Goal: Task Accomplishment & Management: Manage account settings

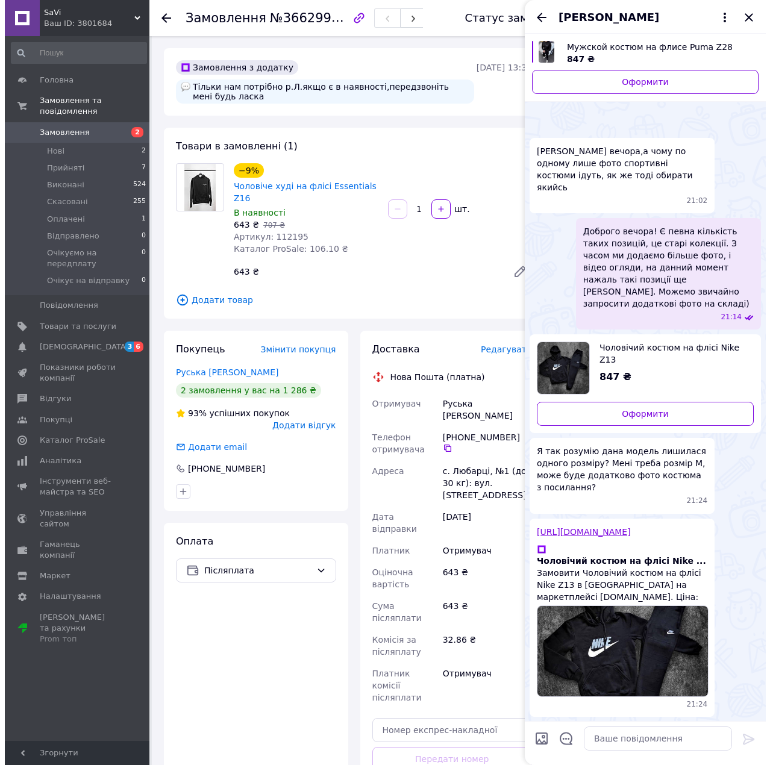
scroll to position [84, 0]
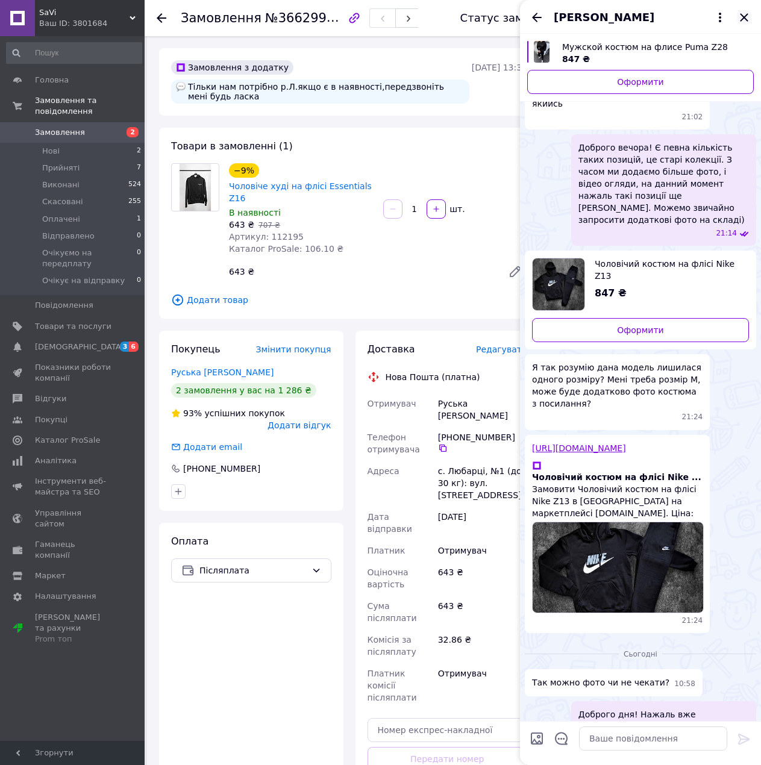
click at [742, 23] on icon "Закрити" at bounding box center [744, 17] width 14 height 14
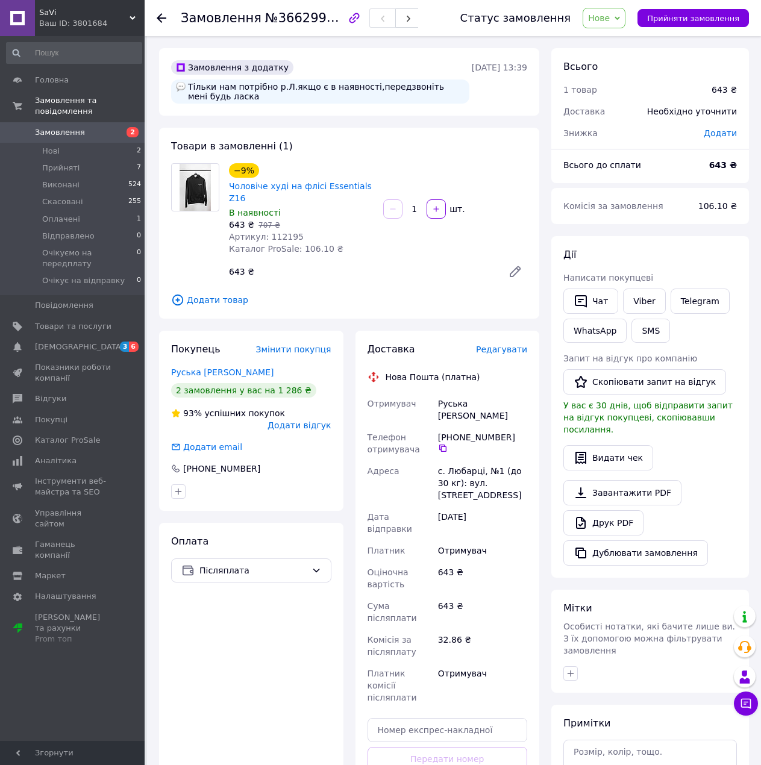
click at [613, 23] on span "Нове" at bounding box center [603, 18] width 43 height 20
click at [612, 70] on li "Скасовано" at bounding box center [639, 78] width 113 height 18
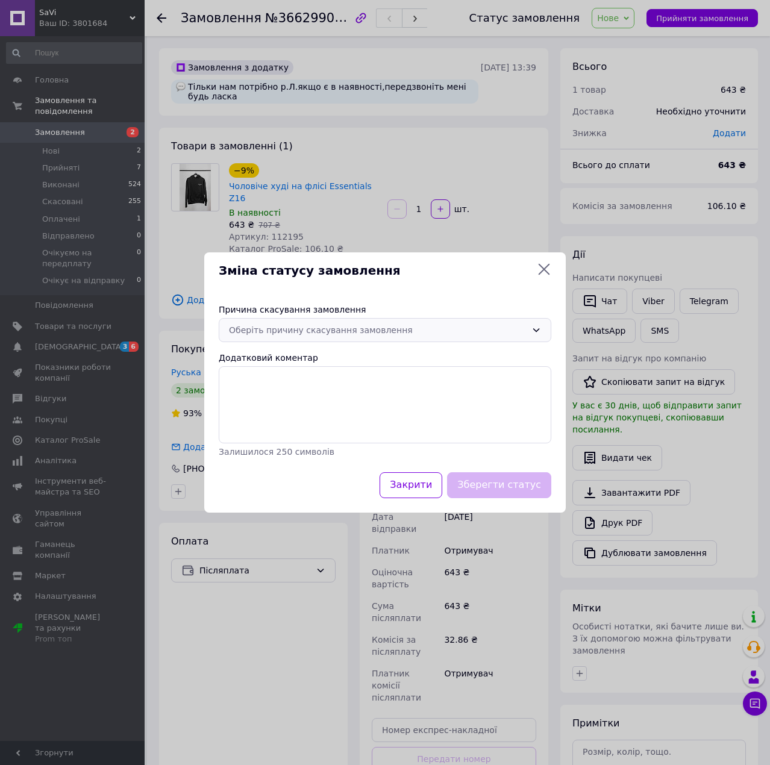
click at [283, 328] on div "Оберіть причину скасування замовлення" at bounding box center [378, 329] width 298 height 13
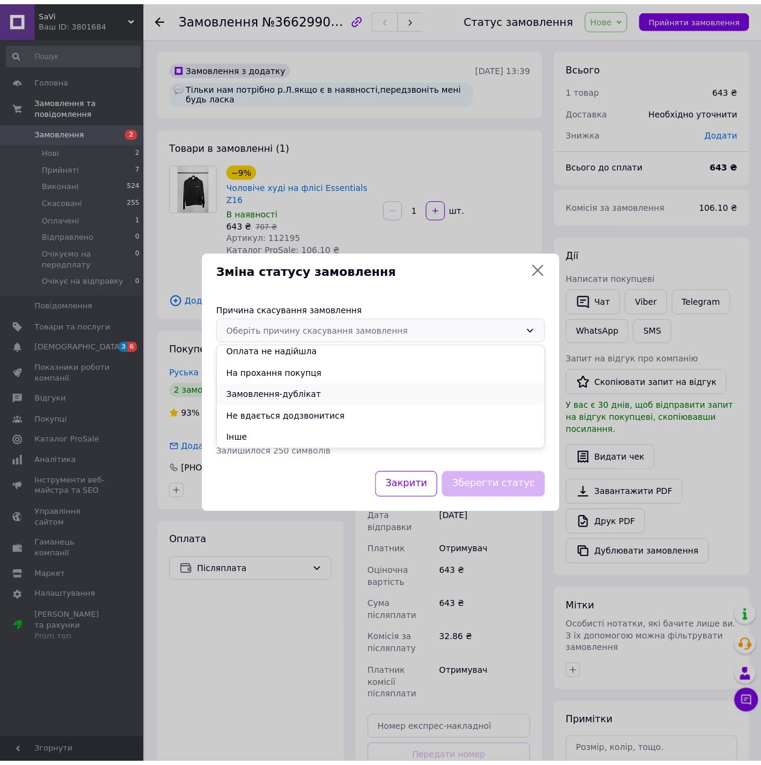
scroll to position [0, 0]
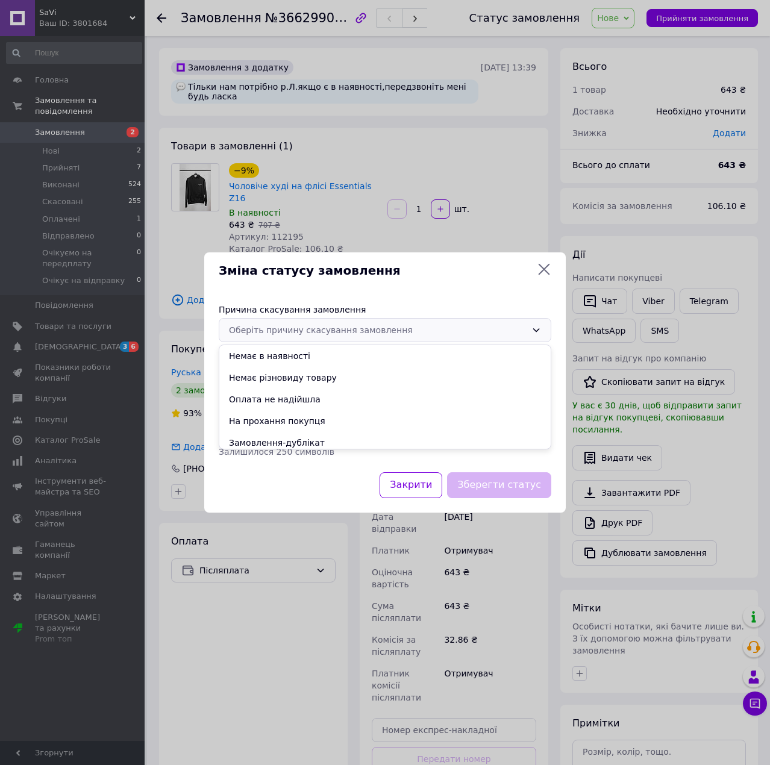
click at [287, 373] on li "Немає різновиду товару" at bounding box center [384, 378] width 331 height 22
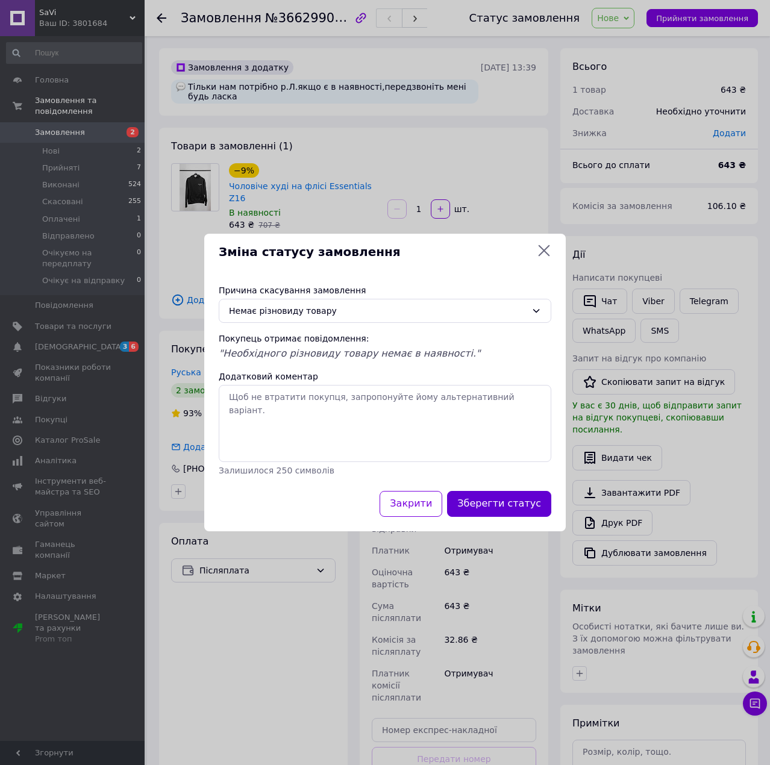
click at [520, 511] on button "Зберегти статус" at bounding box center [499, 504] width 104 height 26
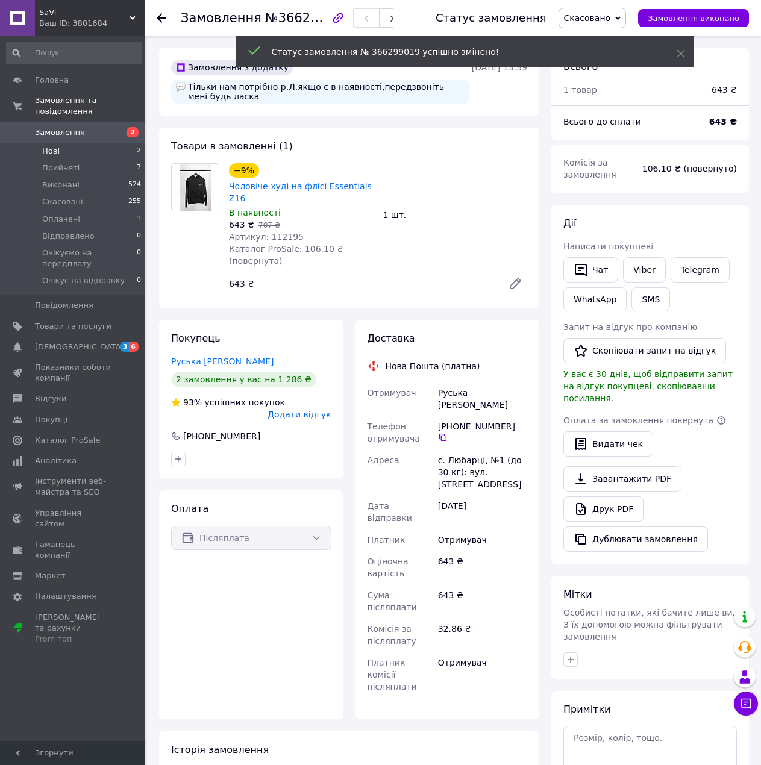
click at [123, 143] on li "Нові 2" at bounding box center [74, 151] width 148 height 17
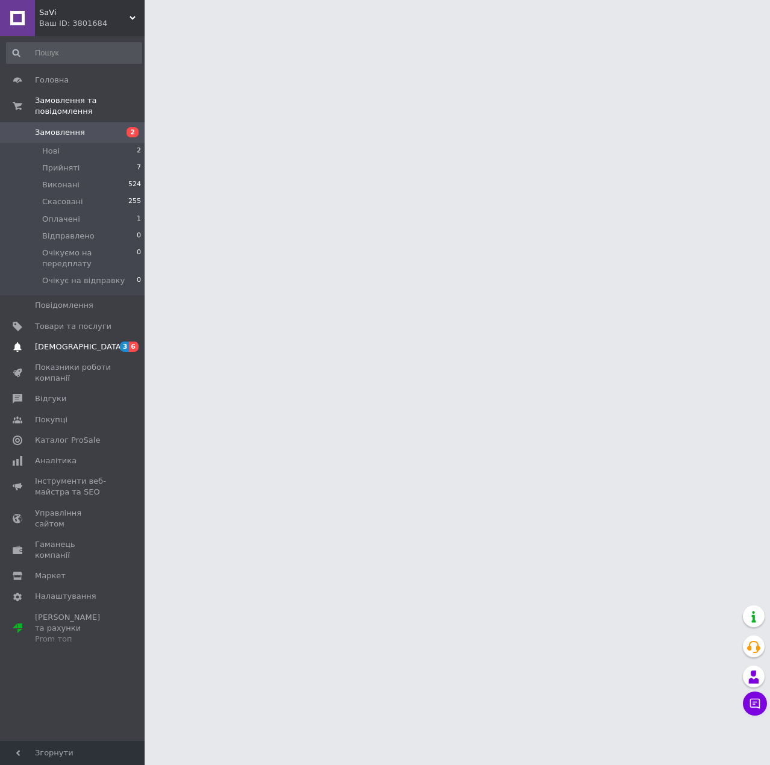
click at [129, 337] on link "[DEMOGRAPHIC_DATA] 3 6" at bounding box center [74, 347] width 148 height 20
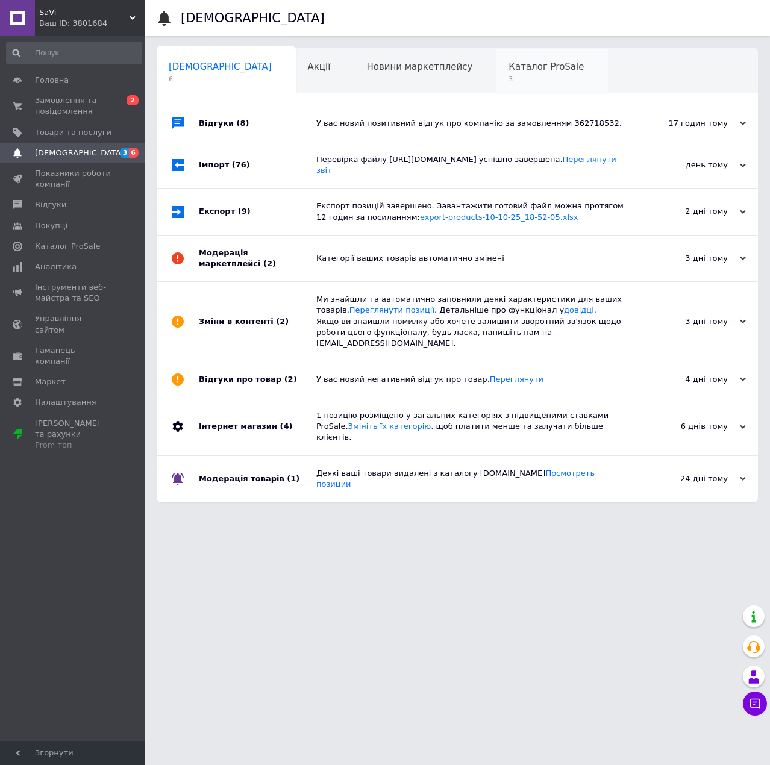
click at [496, 79] on div "Каталог ProSale 3" at bounding box center [551, 72] width 111 height 46
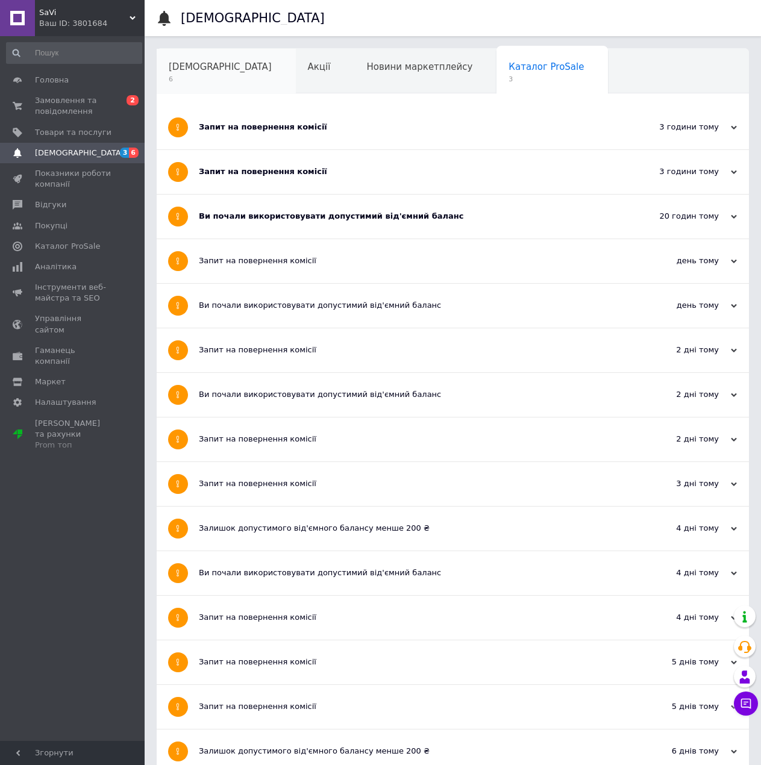
click at [213, 70] on span "[DEMOGRAPHIC_DATA]" at bounding box center [220, 66] width 103 height 11
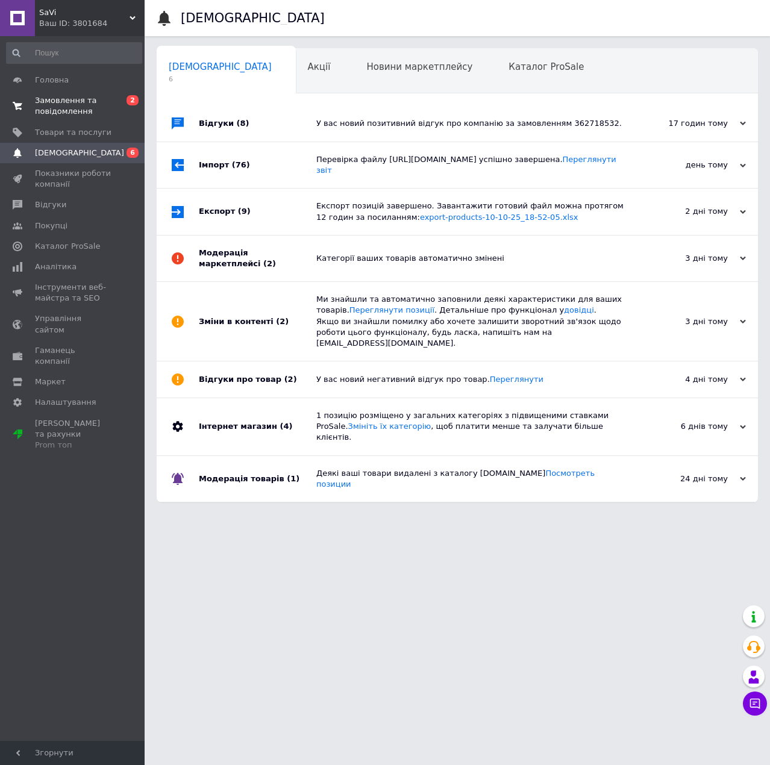
click at [83, 101] on span "Замовлення та повідомлення" at bounding box center [73, 106] width 77 height 22
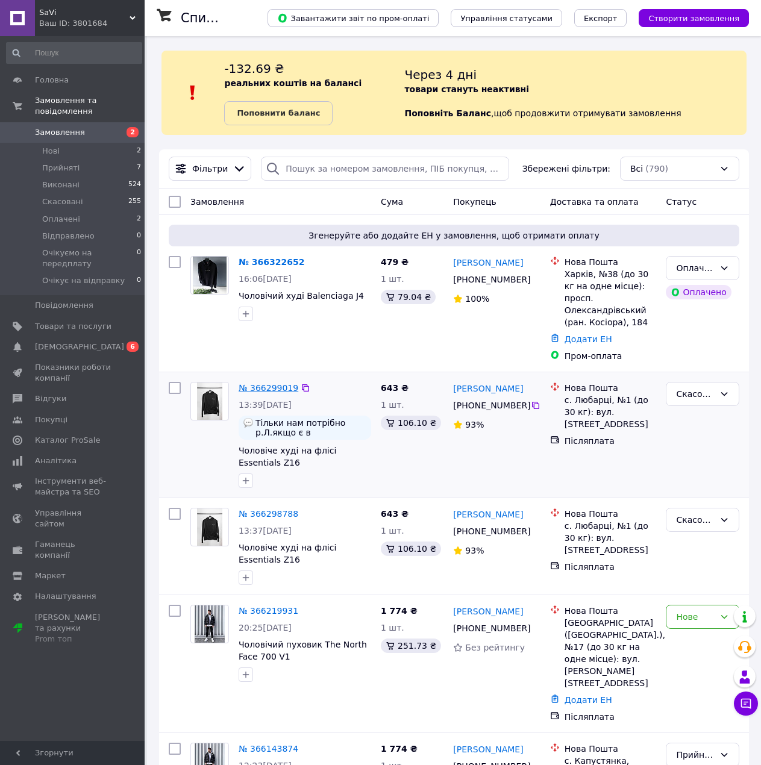
click at [255, 383] on link "№ 366299019" at bounding box center [269, 388] width 60 height 10
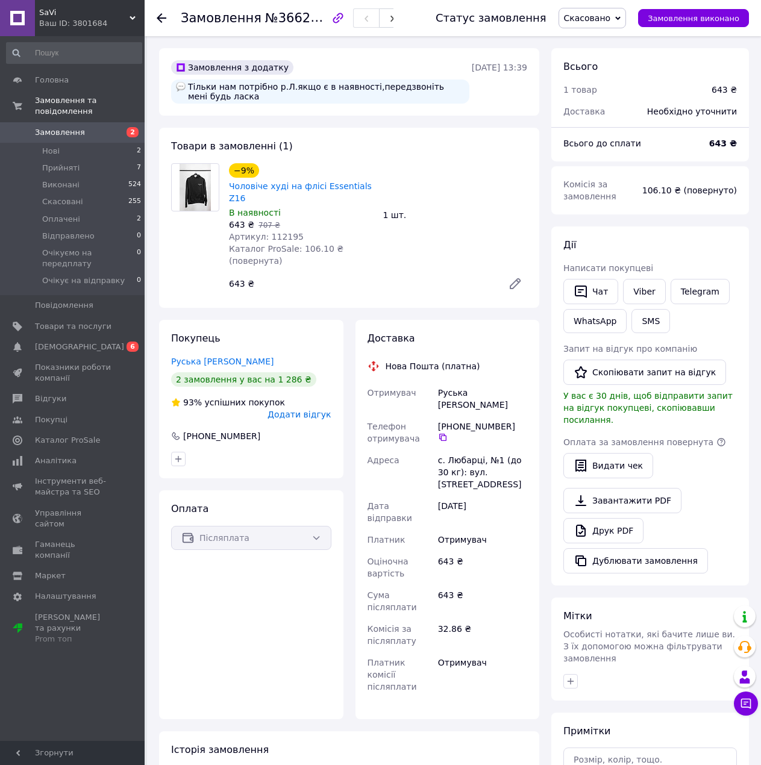
click at [610, 29] on div "Статус замовлення Скасовано Прийнято Виконано Оплачено Відправлено Очікуємо на …" at bounding box center [579, 18] width 337 height 36
click at [602, 22] on span "Скасовано" at bounding box center [587, 18] width 47 height 10
click at [600, 41] on li "Прийнято" at bounding box center [615, 42] width 113 height 18
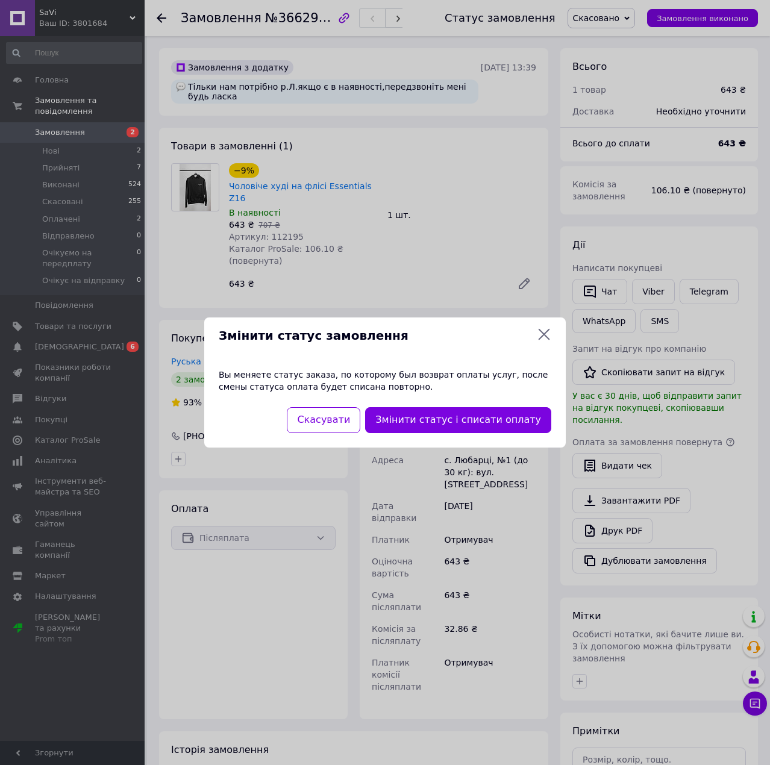
click at [550, 341] on icon at bounding box center [544, 334] width 14 height 14
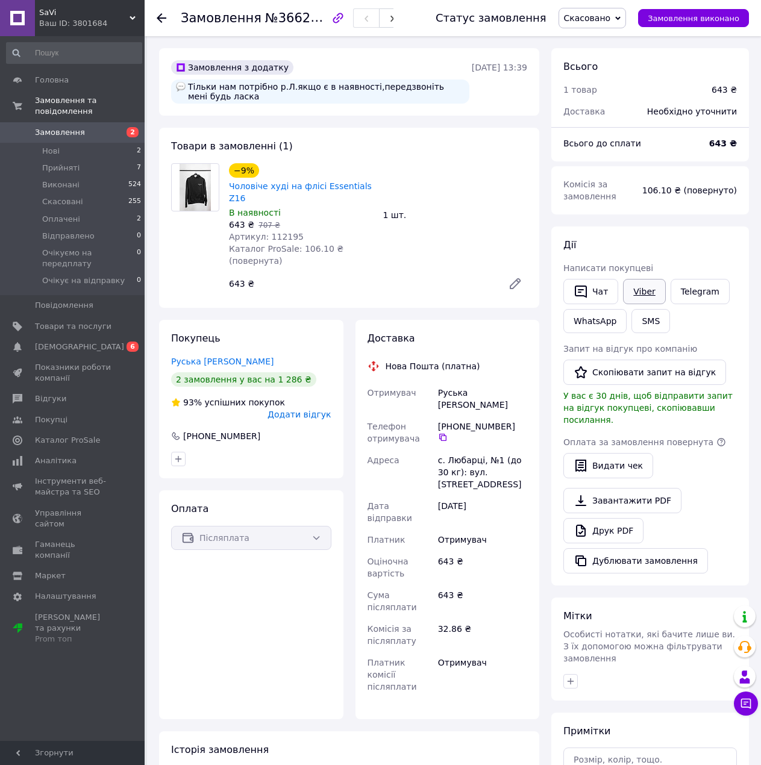
click at [628, 292] on link "Viber" at bounding box center [644, 291] width 42 height 25
click at [629, 291] on link "Viber" at bounding box center [644, 291] width 42 height 25
drag, startPoint x: 395, startPoint y: 174, endPoint x: 226, endPoint y: 185, distance: 168.4
click at [226, 185] on div "−9% Чоловіче худі на флісі Essentials Z16 В наявності 643 ₴   707 ₴ Артикул: 11…" at bounding box center [378, 229] width 308 height 137
copy link "Чоловіче худі на флісі Essentials Z16"
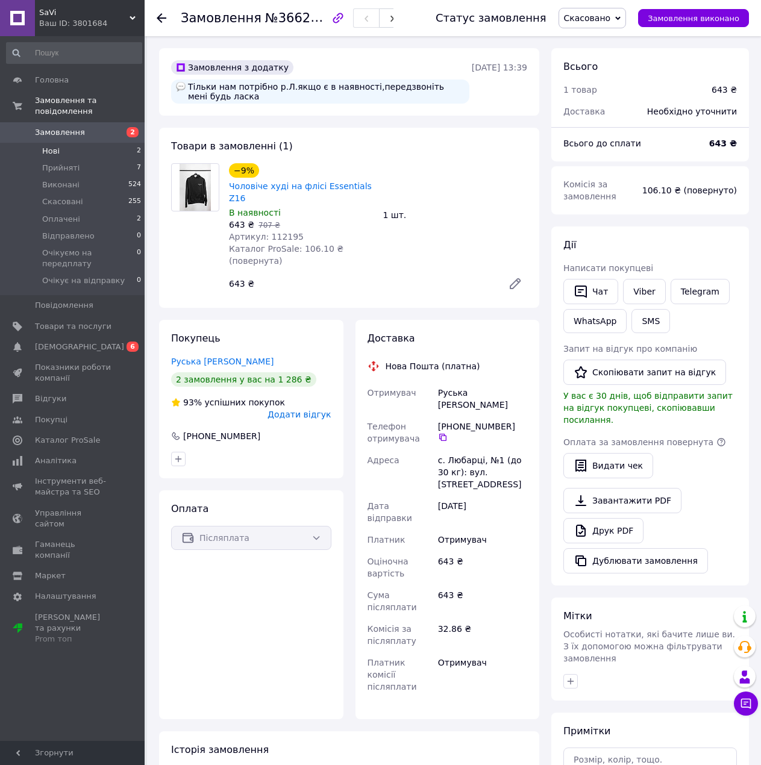
click at [113, 143] on li "Нові 2" at bounding box center [74, 151] width 148 height 17
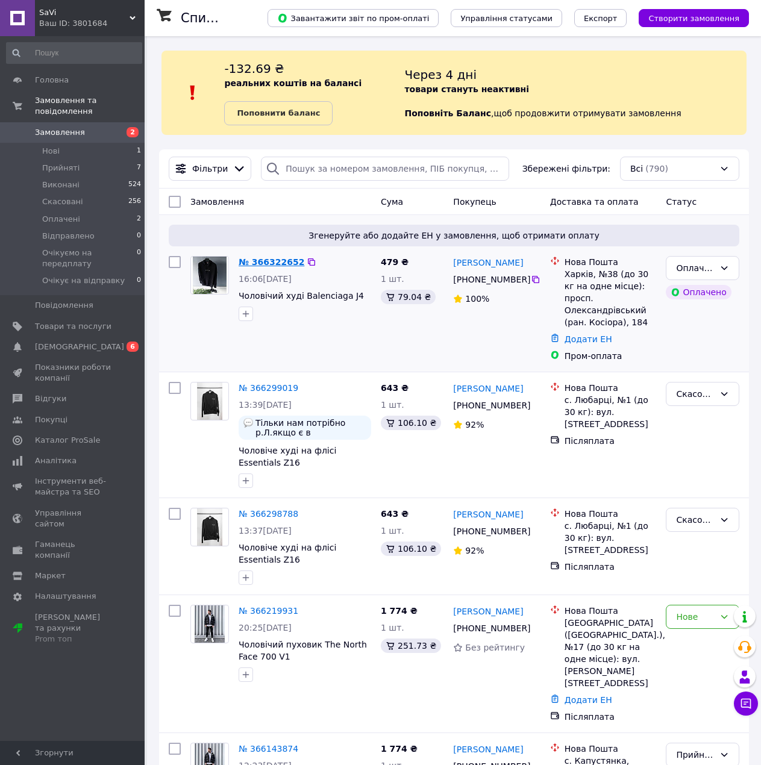
click at [286, 261] on link "№ 366322652" at bounding box center [272, 262] width 66 height 10
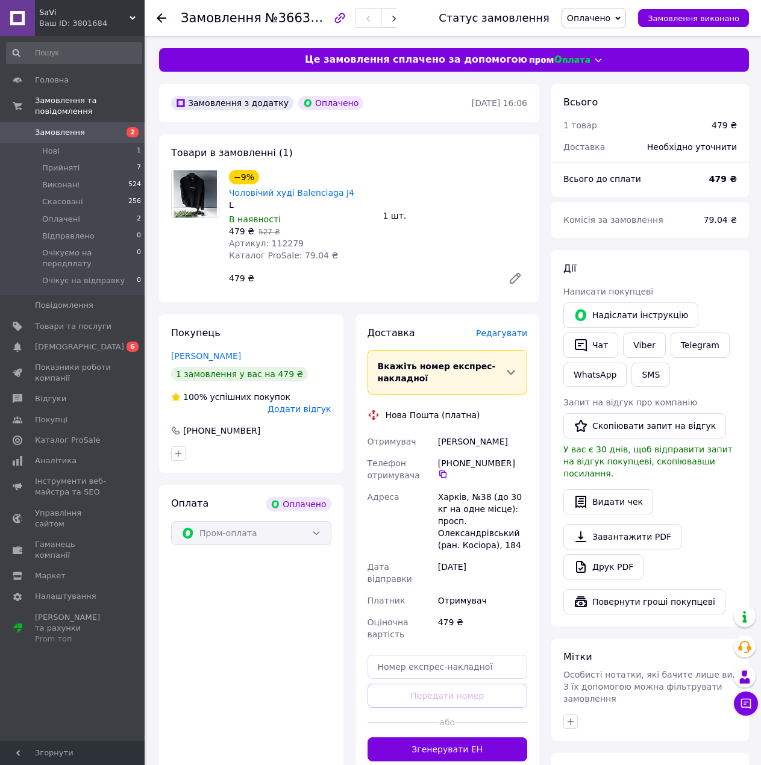
click at [277, 239] on span "Артикул: 112279" at bounding box center [266, 244] width 75 height 10
copy span "112279"
click at [523, 328] on span "Редагувати" at bounding box center [501, 333] width 51 height 10
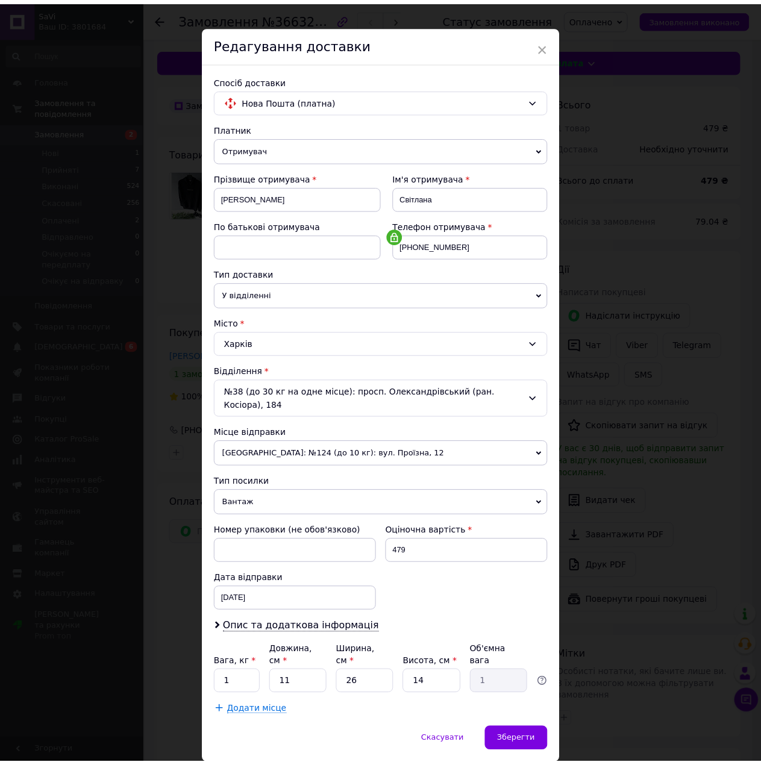
scroll to position [35, 0]
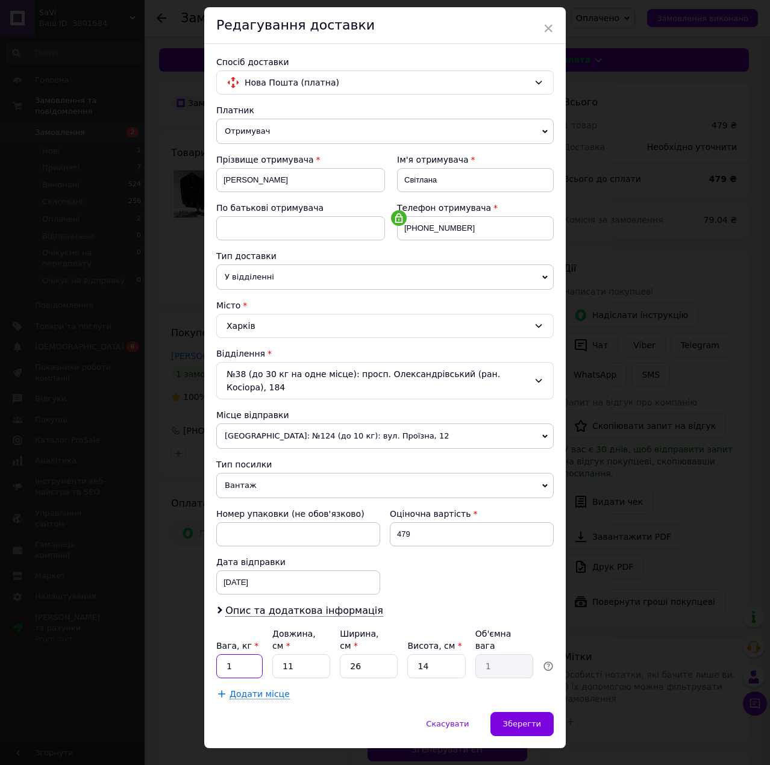
click at [246, 654] on input "1" at bounding box center [239, 666] width 46 height 24
type input "0.5"
click at [311, 654] on input "11" at bounding box center [301, 666] width 58 height 24
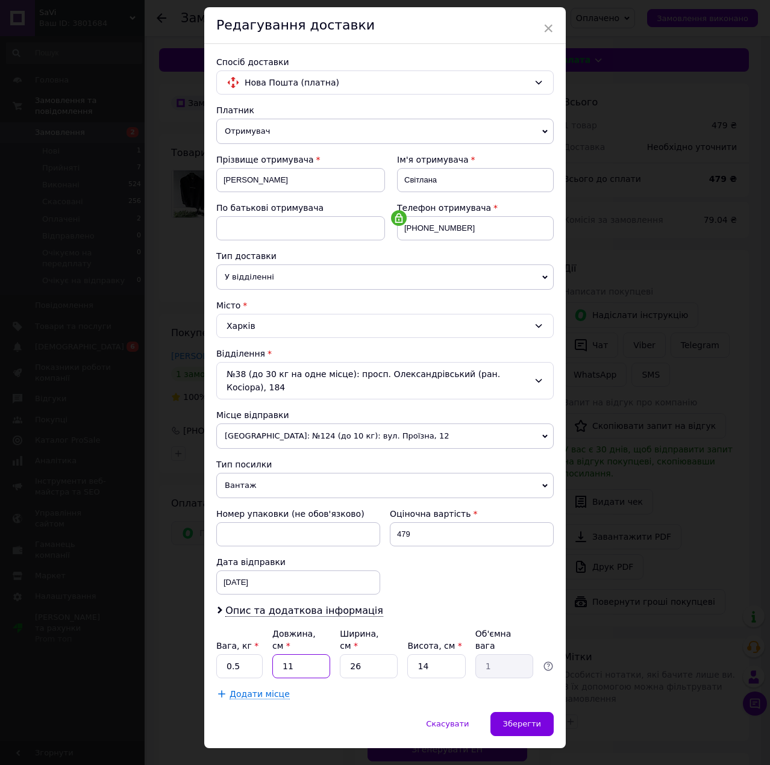
type input "1"
type input "0.1"
type input "10"
type input "0.91"
type input "10"
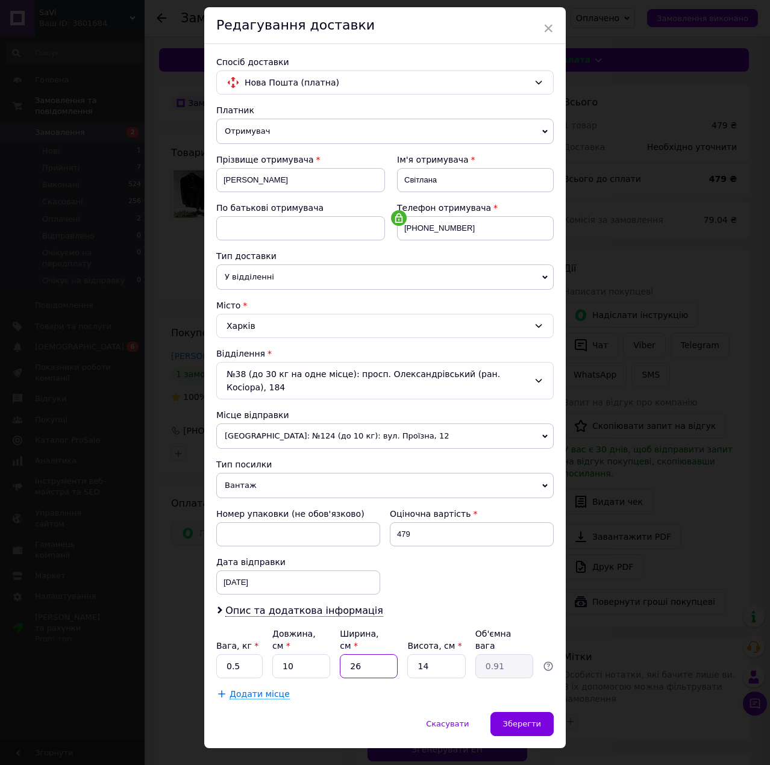
click at [364, 654] on input "26" at bounding box center [369, 666] width 58 height 24
type input "1"
type input "0.1"
type input "10"
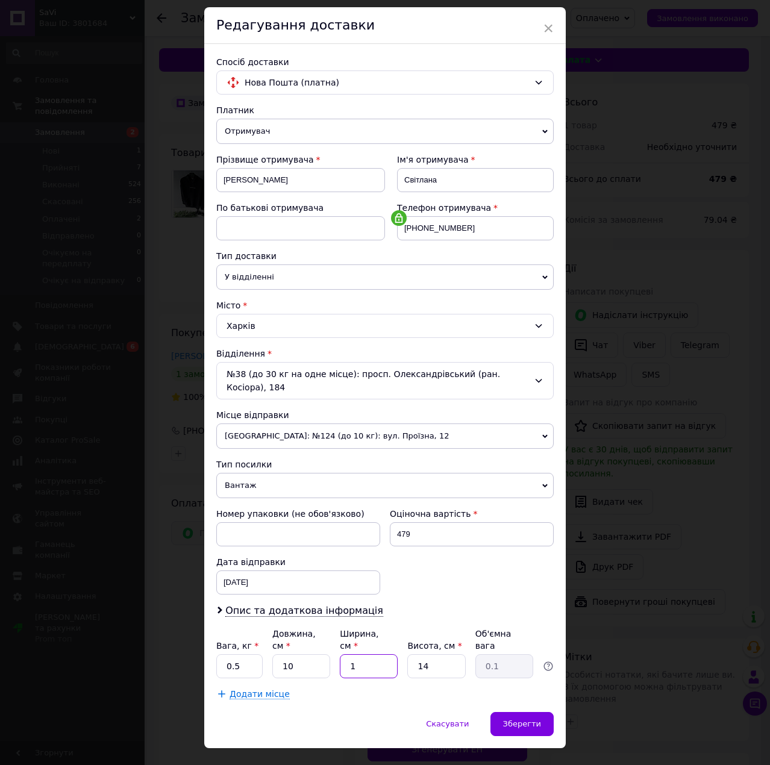
type input "0.35"
type input "10"
click at [423, 654] on input "14" at bounding box center [436, 666] width 58 height 24
type input "1"
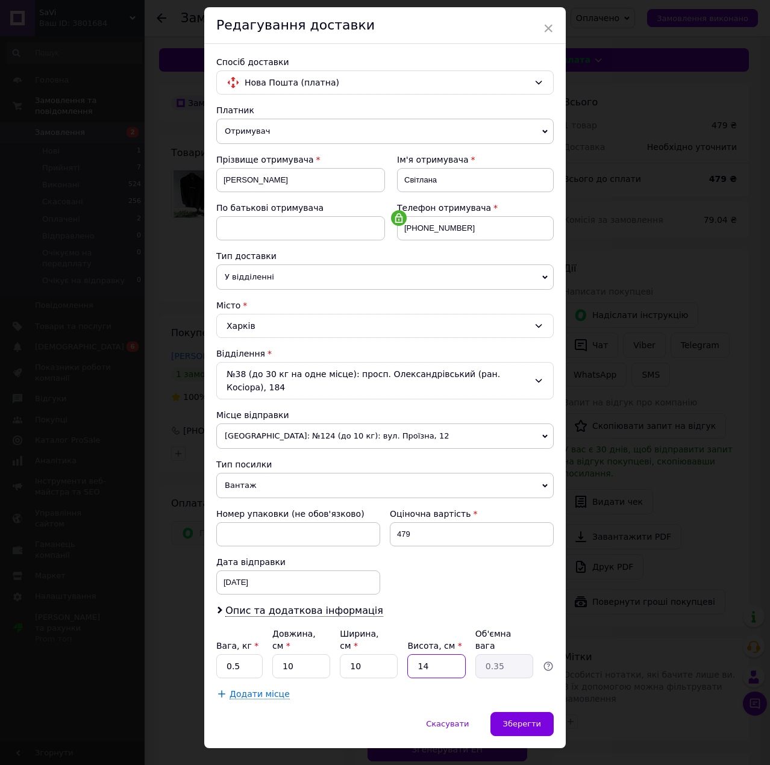
type input "0.1"
type input "10"
type input "0.25"
type input "10"
click at [515, 712] on div "Зберегти" at bounding box center [521, 724] width 63 height 24
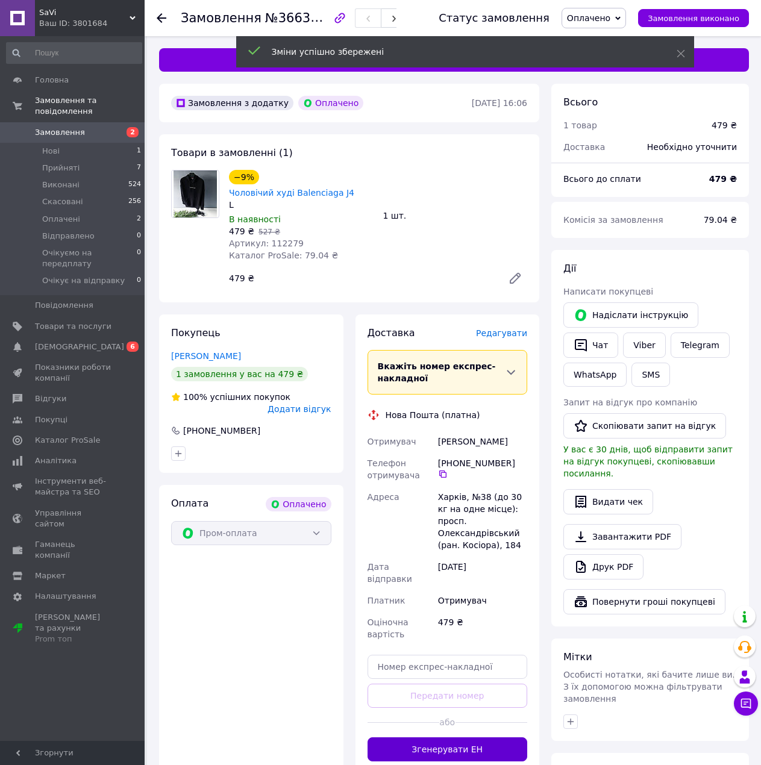
click at [431, 737] on button "Згенерувати ЕН" at bounding box center [447, 749] width 160 height 24
click at [283, 18] on span "№366322652" at bounding box center [308, 17] width 86 height 15
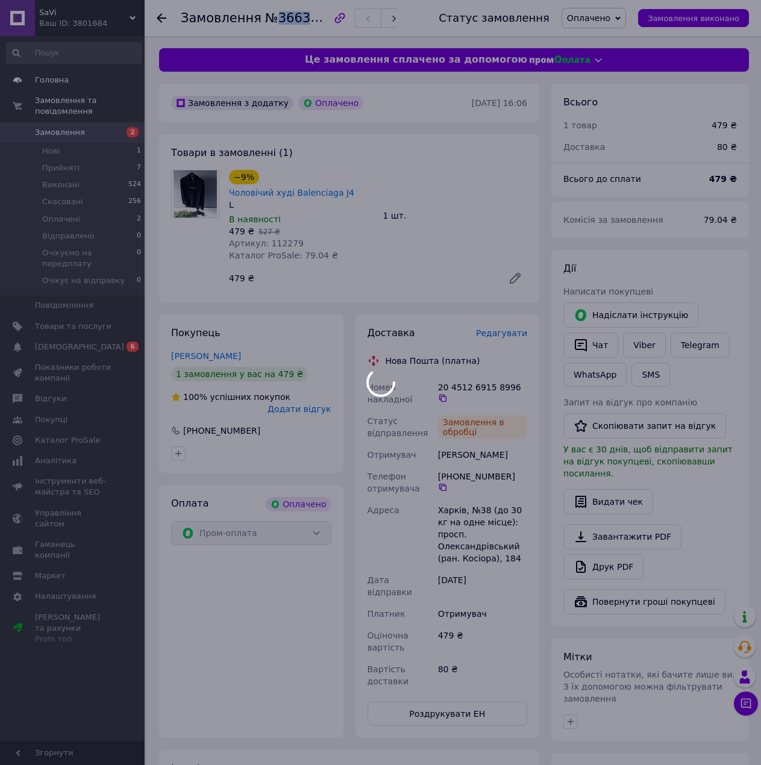
copy span "366322652"
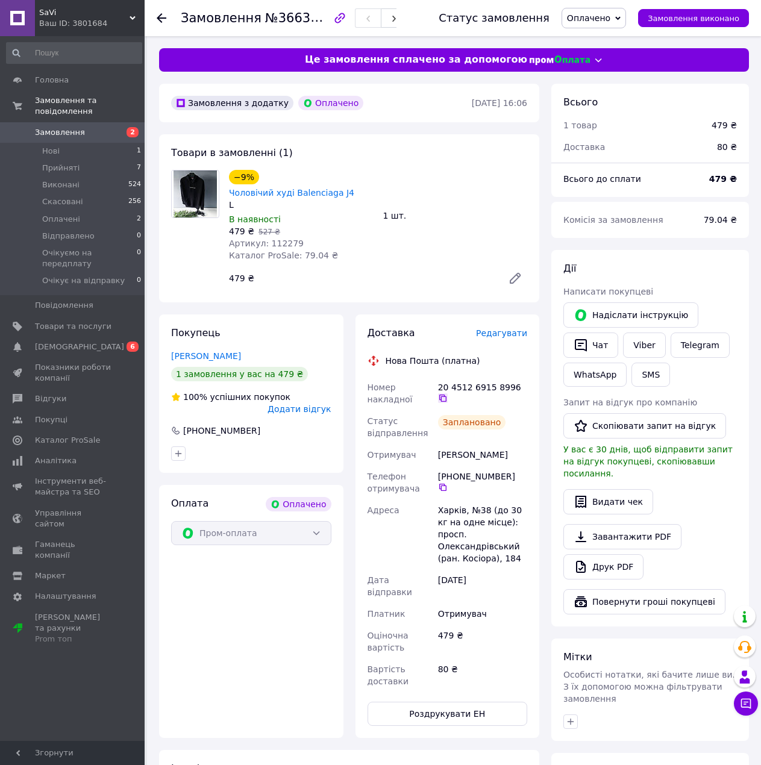
click at [448, 393] on icon at bounding box center [443, 398] width 10 height 10
click at [448, 482] on icon at bounding box center [443, 487] width 10 height 10
click at [523, 381] on div "20 4512 6915 8996" at bounding box center [482, 392] width 89 height 22
click at [448, 393] on icon at bounding box center [443, 398] width 10 height 10
